Goal: Obtain resource: Obtain resource

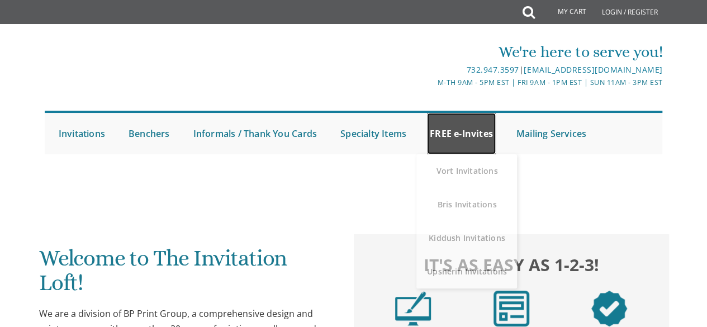
click at [444, 130] on link "FREE e-Invites" at bounding box center [461, 133] width 69 height 41
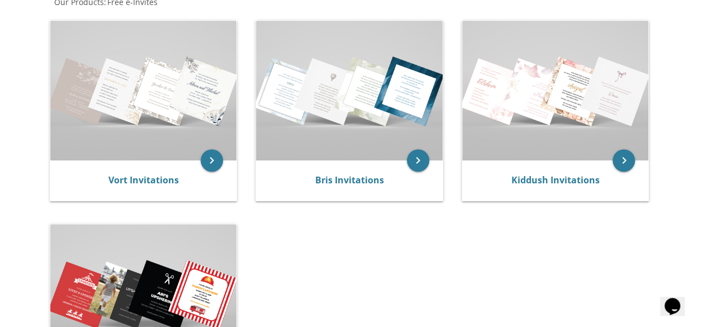
scroll to position [229, 0]
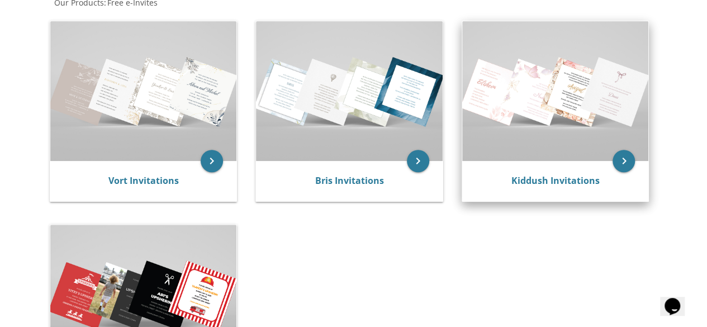
click at [571, 101] on img at bounding box center [555, 91] width 187 height 140
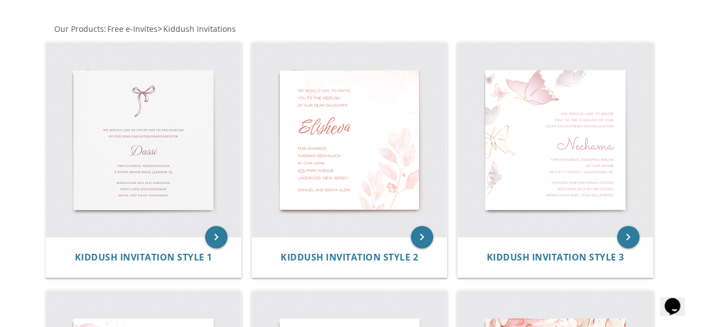
scroll to position [202, 0]
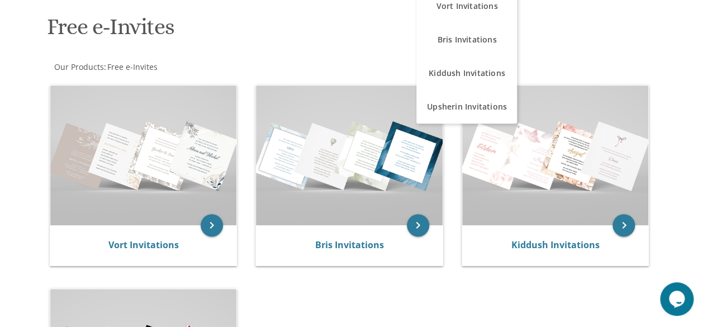
scroll to position [167, 0]
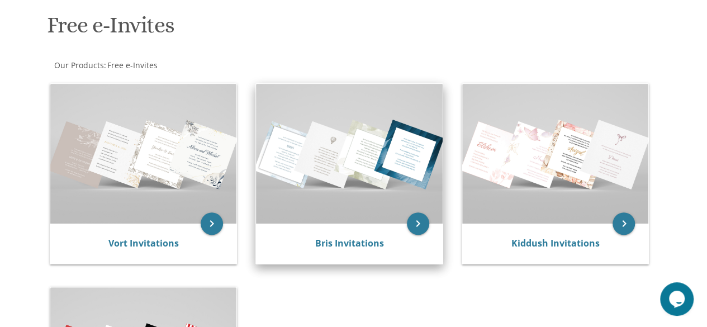
click at [294, 166] on img at bounding box center [349, 154] width 187 height 140
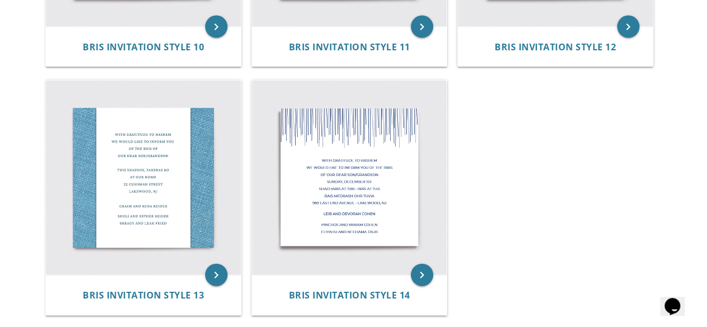
scroll to position [1170, 0]
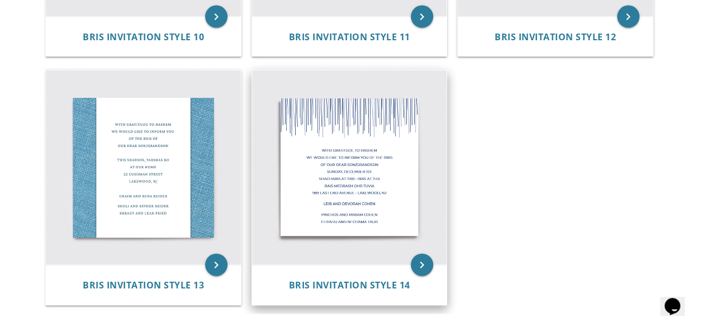
click at [324, 177] on img at bounding box center [349, 167] width 195 height 195
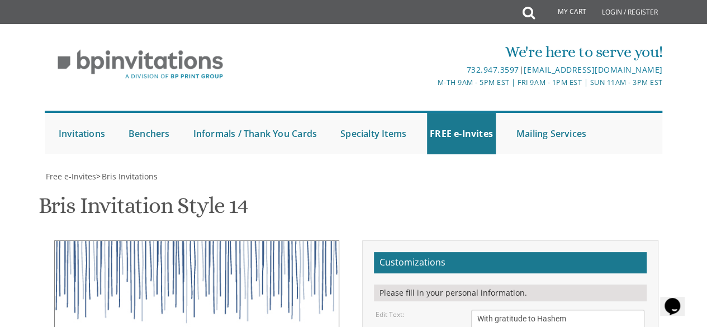
scroll to position [248, 0]
type textarea "Mark and Joanie Ganchrow"
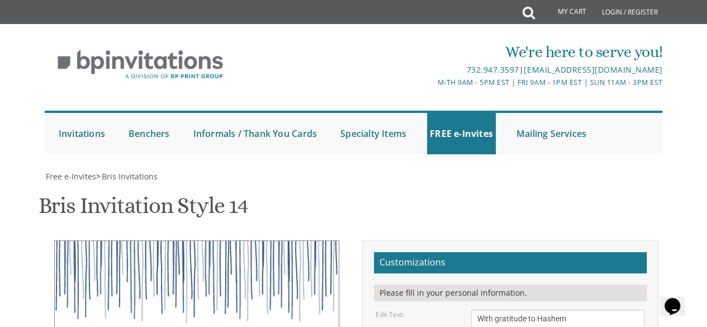
type textarea "P"
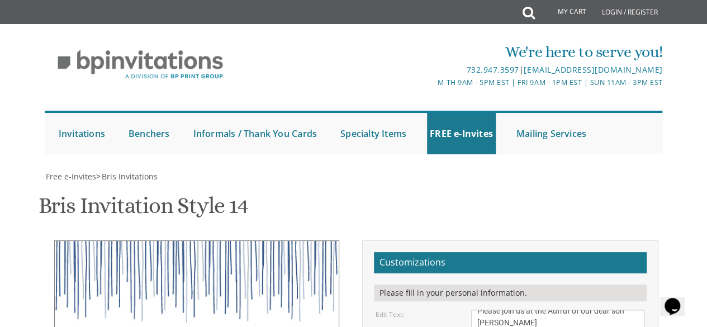
type textarea "Please join us at the Aufruf of our dear son [PERSON_NAME] This Shabbos, [DATE]…"
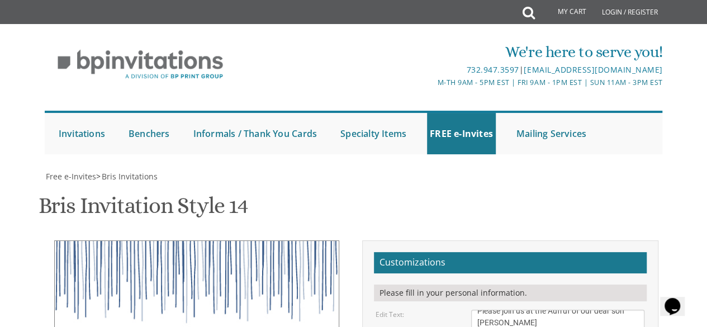
type input "[EMAIL_ADDRESS][DOMAIN_NAME]"
click at [69, 171] on span "Free e-Invites" at bounding box center [71, 176] width 50 height 11
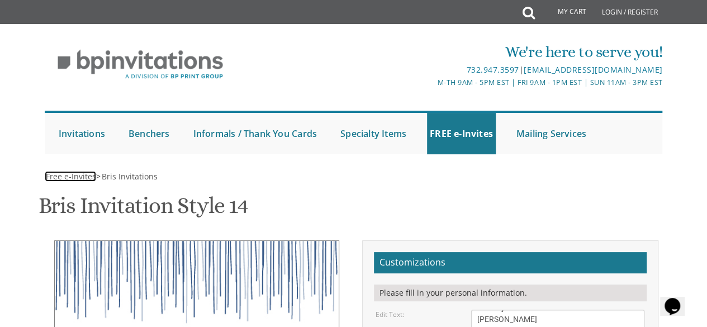
scroll to position [0, 0]
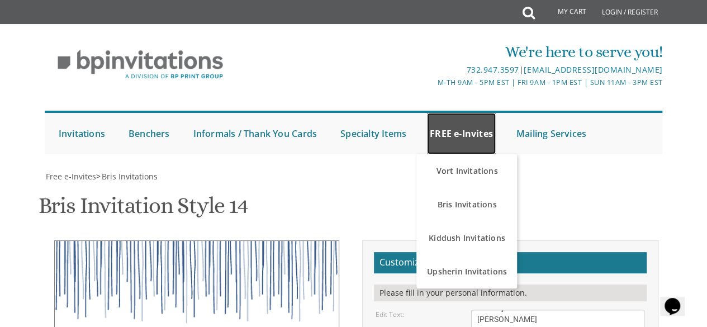
click at [455, 120] on link "FREE e-Invites" at bounding box center [461, 133] width 69 height 41
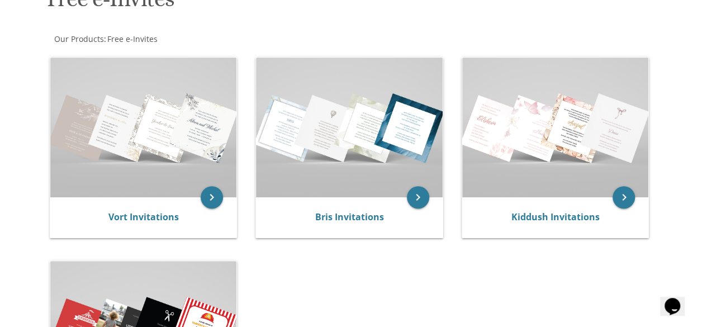
scroll to position [193, 0]
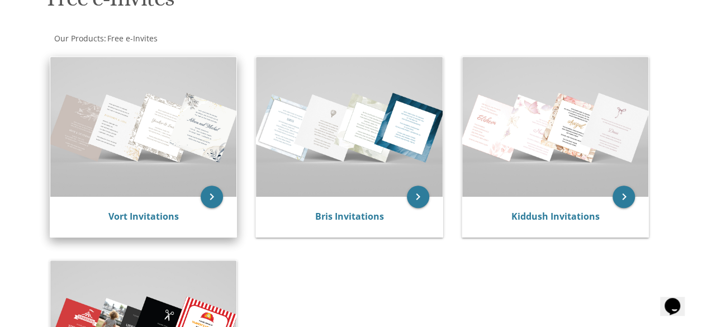
click at [190, 113] on img at bounding box center [143, 127] width 187 height 140
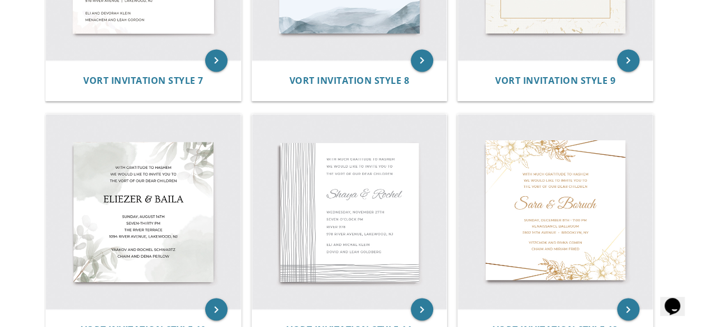
scroll to position [887, 0]
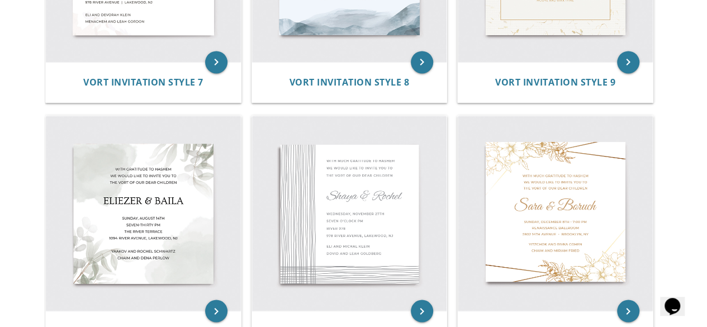
click at [347, 184] on img at bounding box center [349, 213] width 195 height 195
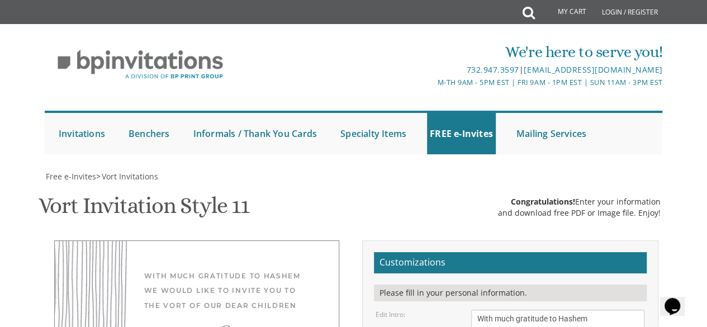
scroll to position [223, 0]
click at [500, 310] on textarea "With much gratitude to Hashem We would like to invite you to The vort of our de…" at bounding box center [558, 331] width 174 height 42
click at [580, 310] on textarea "With much gratitude to Hashem We would like to invite you to The vort of our de…" at bounding box center [558, 331] width 174 height 42
type textarea "With much gratitude to Hashem We would like to invite you to The aufruf of our …"
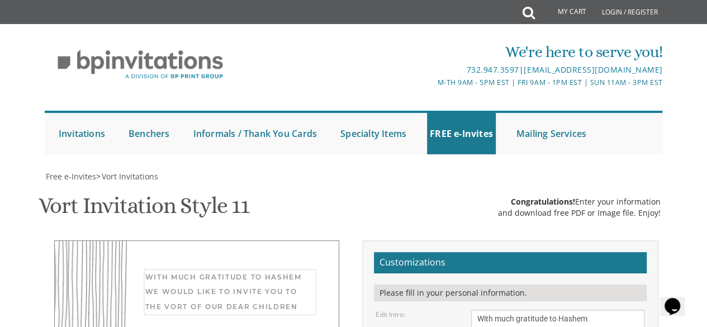
type textarea "[PERSON_NAME]"
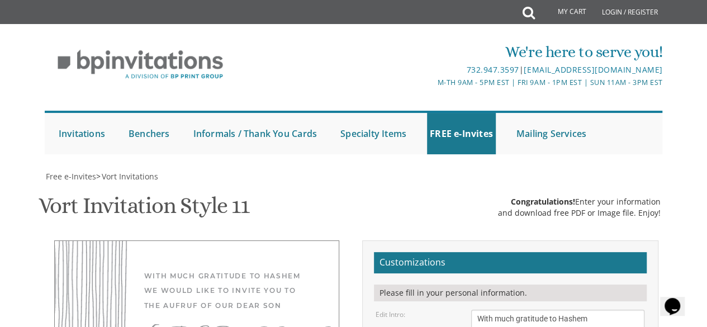
paste textarea "Please join us at the Aufruf of our dear son [PERSON_NAME] This Shabbos, [DATE]…"
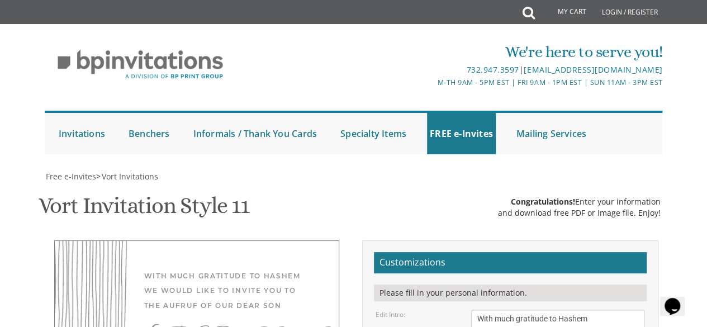
type textarea "This Shabbos, [DATE] Parshas Re'eh Shacharis at 9:00 am • Kiddush following Dav…"
type textarea "E"
type textarea "[PERSON_NAME] and [PERSON_NAME]"
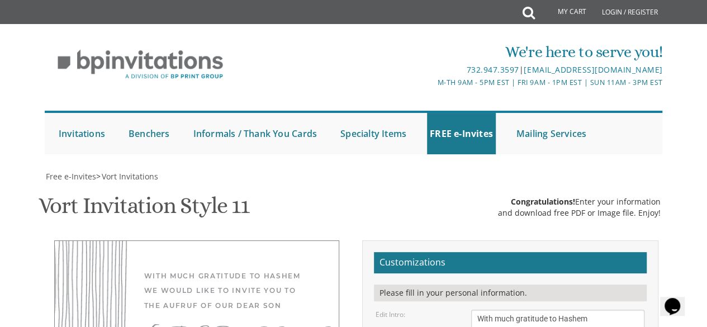
scroll to position [323, 0]
type textarea "This Shabbos, [DATE] Parshas Re'eh Shacharis at 9:00 am • Kiddush following Dav…"
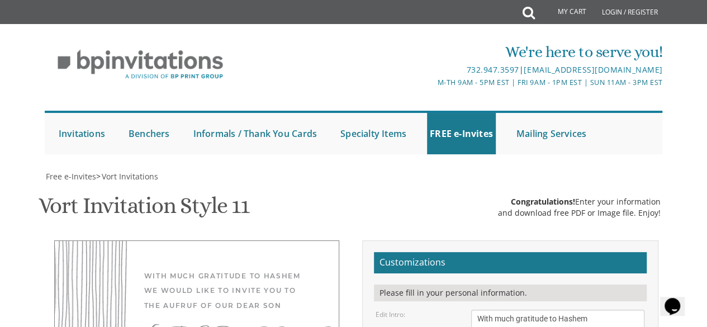
type input "[EMAIL_ADDRESS][DOMAIN_NAME]"
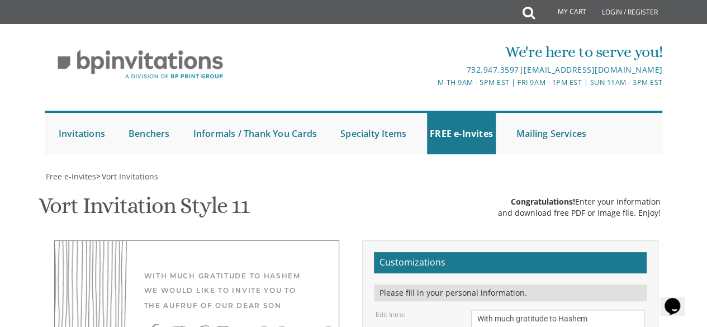
type textarea "This Shabbos, [DATE] Parshas Re'eh Shacharis at 9:00 am Kiddush following Daven…"
